Goal: Information Seeking & Learning: Learn about a topic

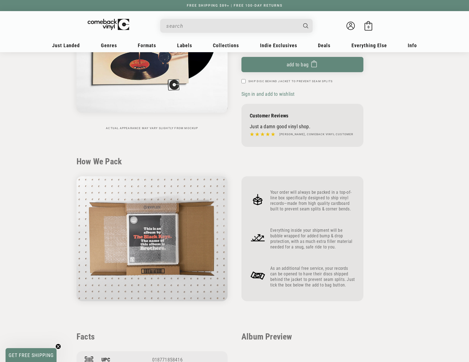
scroll to position [111, 0]
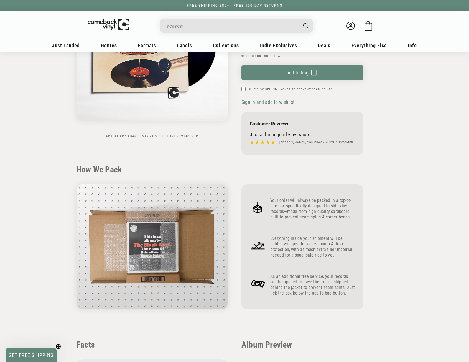
click at [188, 24] on input "When autocomplete results are available use up and down arrows to review and en…" at bounding box center [231, 25] width 131 height 11
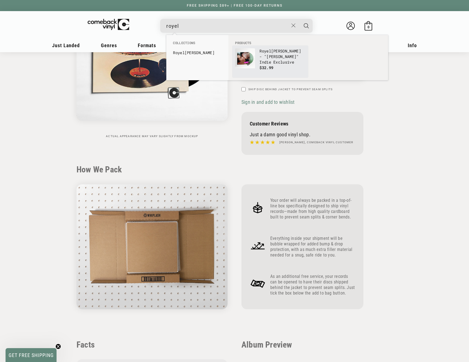
type input "royel"
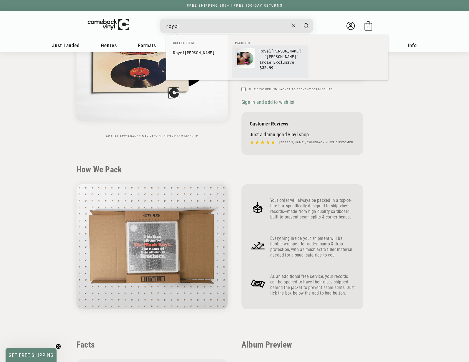
click at [238, 62] on img "Products" at bounding box center [245, 58] width 20 height 20
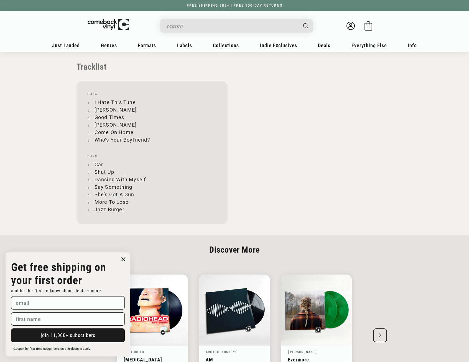
scroll to position [554, 0]
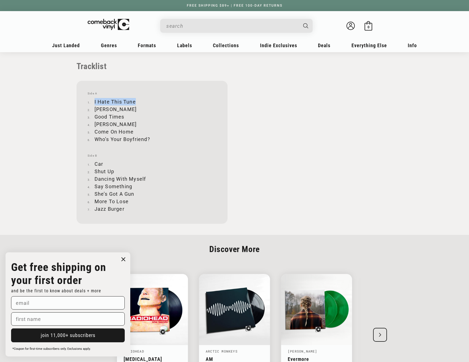
drag, startPoint x: 95, startPoint y: 100, endPoint x: 136, endPoint y: 99, distance: 41.1
click at [136, 99] on li "I Hate This Tune" at bounding box center [152, 101] width 129 height 7
copy li "I Hate This Tune"
drag, startPoint x: 95, startPoint y: 108, endPoint x: 110, endPoint y: 108, distance: 15.3
click at [110, 108] on li "[PERSON_NAME]" at bounding box center [152, 108] width 129 height 7
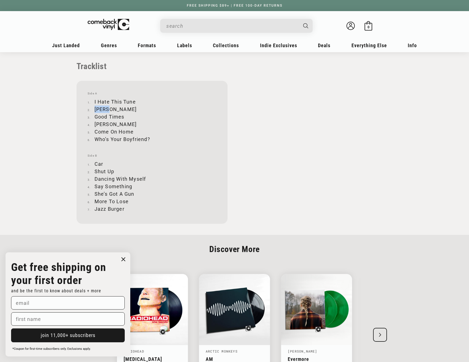
copy li "[PERSON_NAME]"
drag, startPoint x: 95, startPoint y: 116, endPoint x: 124, endPoint y: 114, distance: 28.6
click at [124, 114] on li "Good Times" at bounding box center [152, 116] width 129 height 7
copy li "Good Times"
drag, startPoint x: 95, startPoint y: 124, endPoint x: 122, endPoint y: 123, distance: 26.9
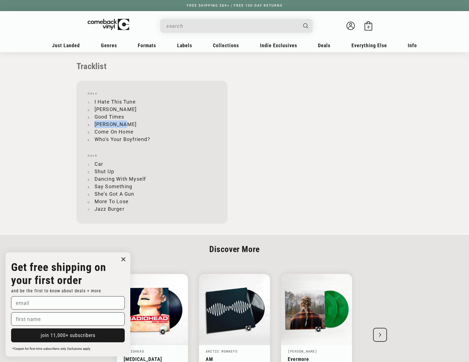
click at [122, 123] on li "[PERSON_NAME]" at bounding box center [152, 123] width 129 height 7
copy li "[PERSON_NAME]"
drag, startPoint x: 95, startPoint y: 131, endPoint x: 133, endPoint y: 131, distance: 38.5
click at [133, 131] on li "Come On Home" at bounding box center [152, 131] width 129 height 7
copy li "Come On Home"
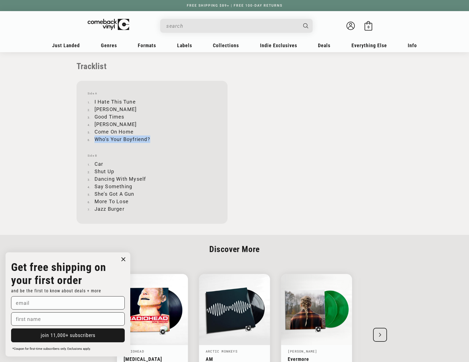
drag, startPoint x: 95, startPoint y: 138, endPoint x: 149, endPoint y: 138, distance: 54.6
click at [149, 138] on li "Who’s Your Boyfriend?" at bounding box center [152, 138] width 129 height 7
copy li "Who’s Your Boyfriend?"
drag, startPoint x: 95, startPoint y: 162, endPoint x: 103, endPoint y: 162, distance: 7.5
click at [103, 162] on li "Car" at bounding box center [152, 163] width 129 height 7
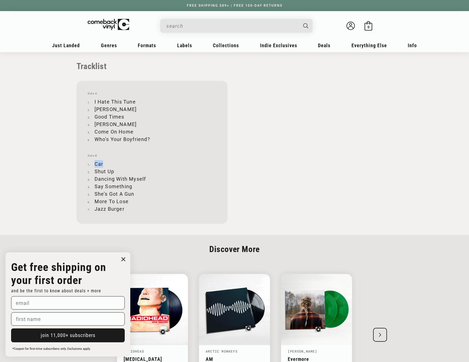
copy li "Car"
drag, startPoint x: 95, startPoint y: 171, endPoint x: 113, endPoint y: 170, distance: 18.0
click at [113, 170] on li "Shut Up" at bounding box center [152, 170] width 129 height 7
copy li "Shut Up"
drag, startPoint x: 95, startPoint y: 178, endPoint x: 146, endPoint y: 177, distance: 50.5
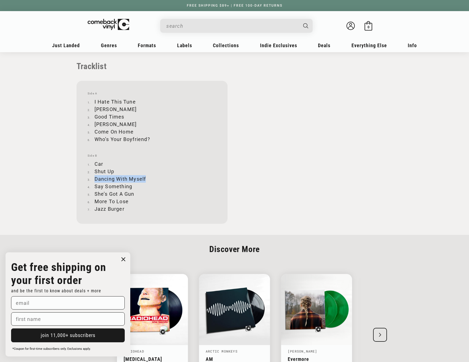
click at [146, 177] on li "Dancing With Myself" at bounding box center [152, 178] width 129 height 7
copy li "Dancing With Myself"
drag, startPoint x: 95, startPoint y: 186, endPoint x: 131, endPoint y: 185, distance: 36.1
click at [131, 185] on li "Say Something" at bounding box center [152, 185] width 129 height 7
copy li "Say Something"
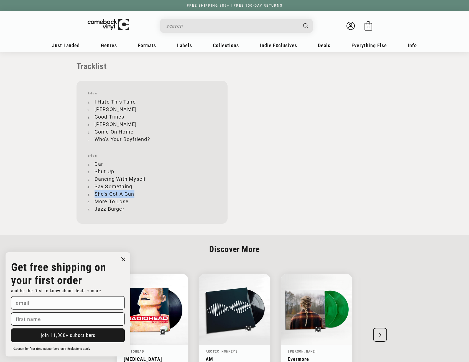
drag, startPoint x: 95, startPoint y: 193, endPoint x: 133, endPoint y: 192, distance: 38.0
click at [133, 192] on li "She’s Got A Gun" at bounding box center [152, 193] width 129 height 7
drag, startPoint x: 95, startPoint y: 200, endPoint x: 128, endPoint y: 199, distance: 32.5
click at [128, 199] on li "More To Lose" at bounding box center [152, 200] width 129 height 7
drag, startPoint x: 95, startPoint y: 208, endPoint x: 123, endPoint y: 208, distance: 28.0
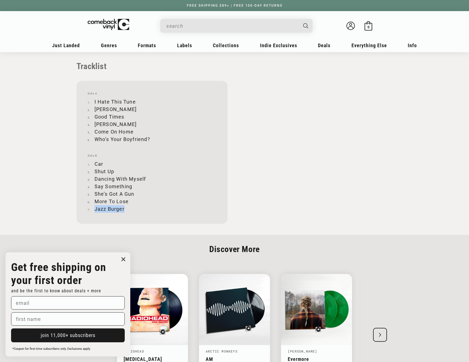
click at [123, 208] on li "Jazz Burger" at bounding box center [152, 208] width 129 height 7
